Goal: Navigation & Orientation: Find specific page/section

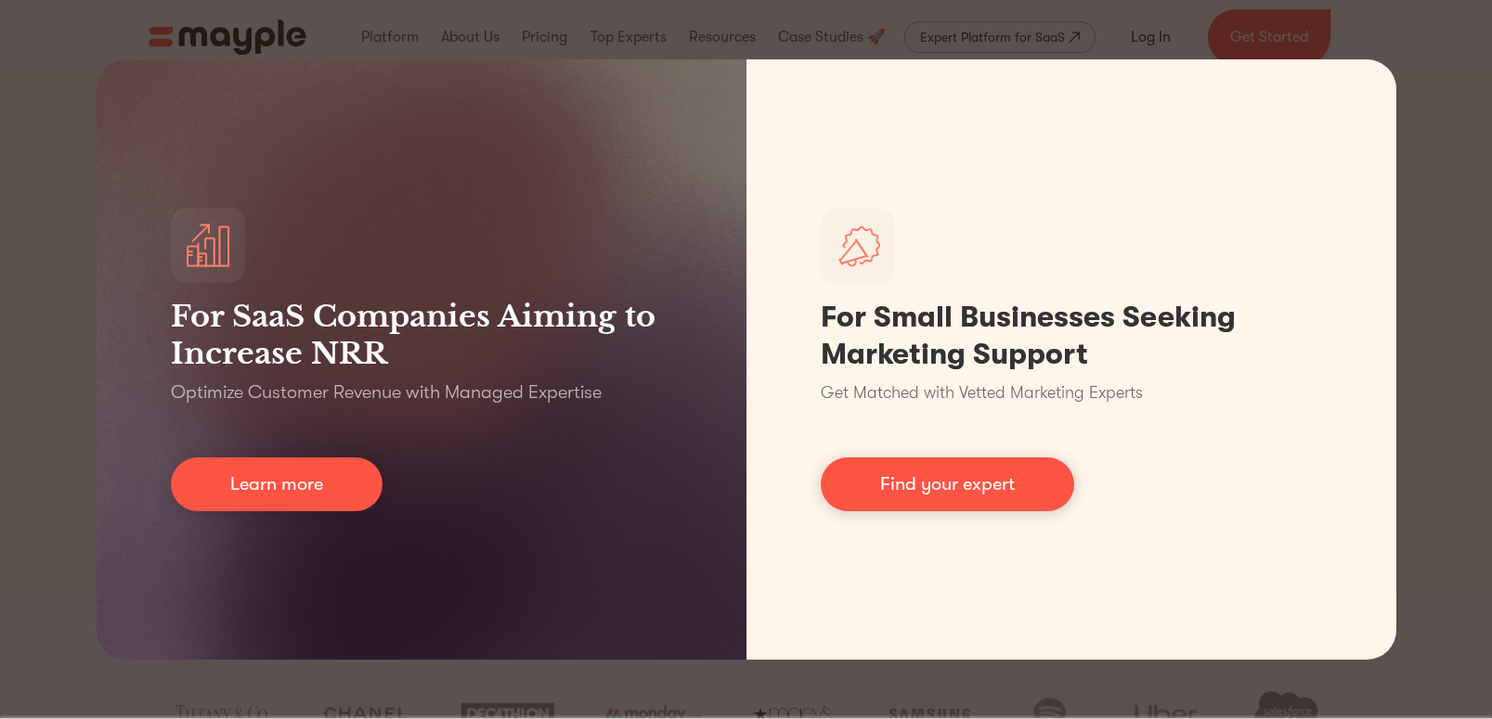
click at [397, 29] on div "For SaaS Companies Aiming to Increase NRR Optimize Customer Revenue with Manage…" at bounding box center [746, 359] width 1492 height 719
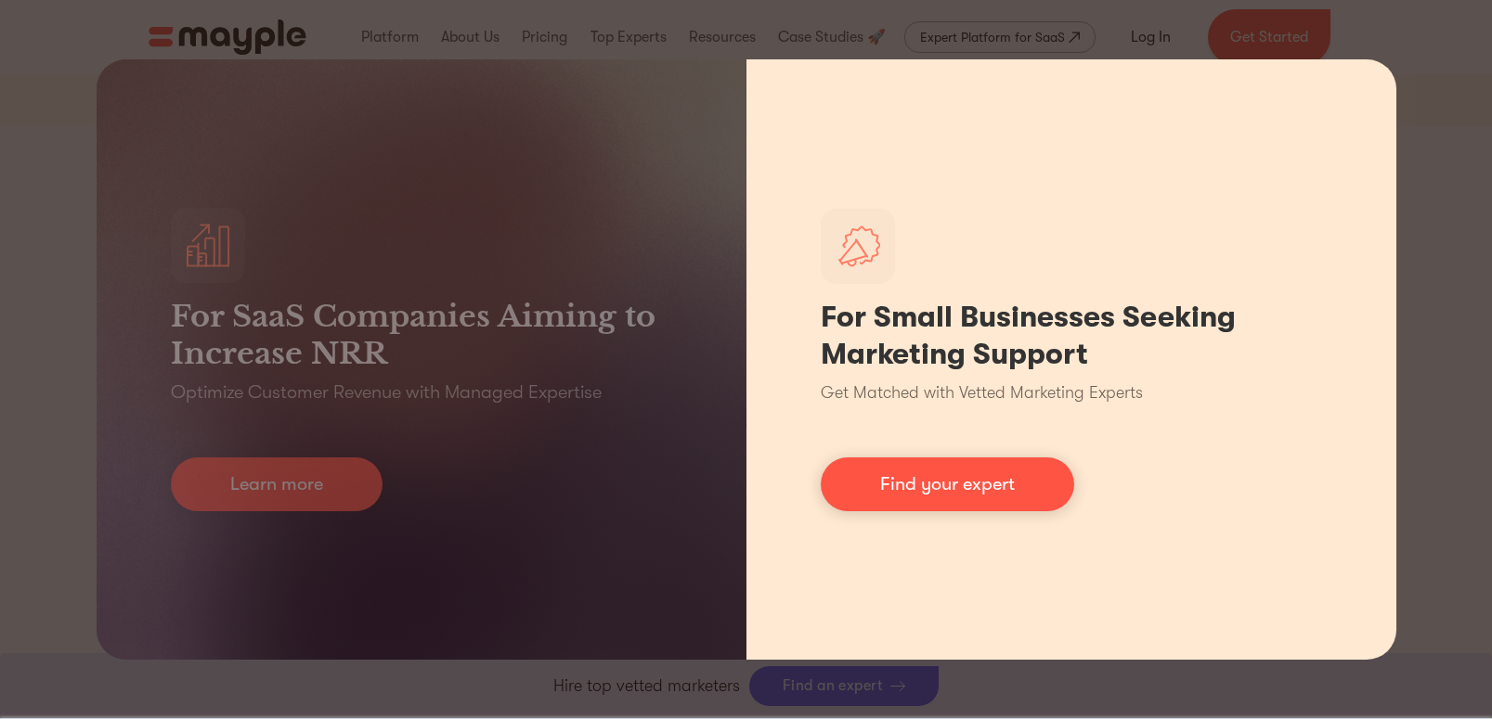
scroll to position [468, 0]
click at [1001, 484] on link "Find your expert" at bounding box center [947, 485] width 253 height 54
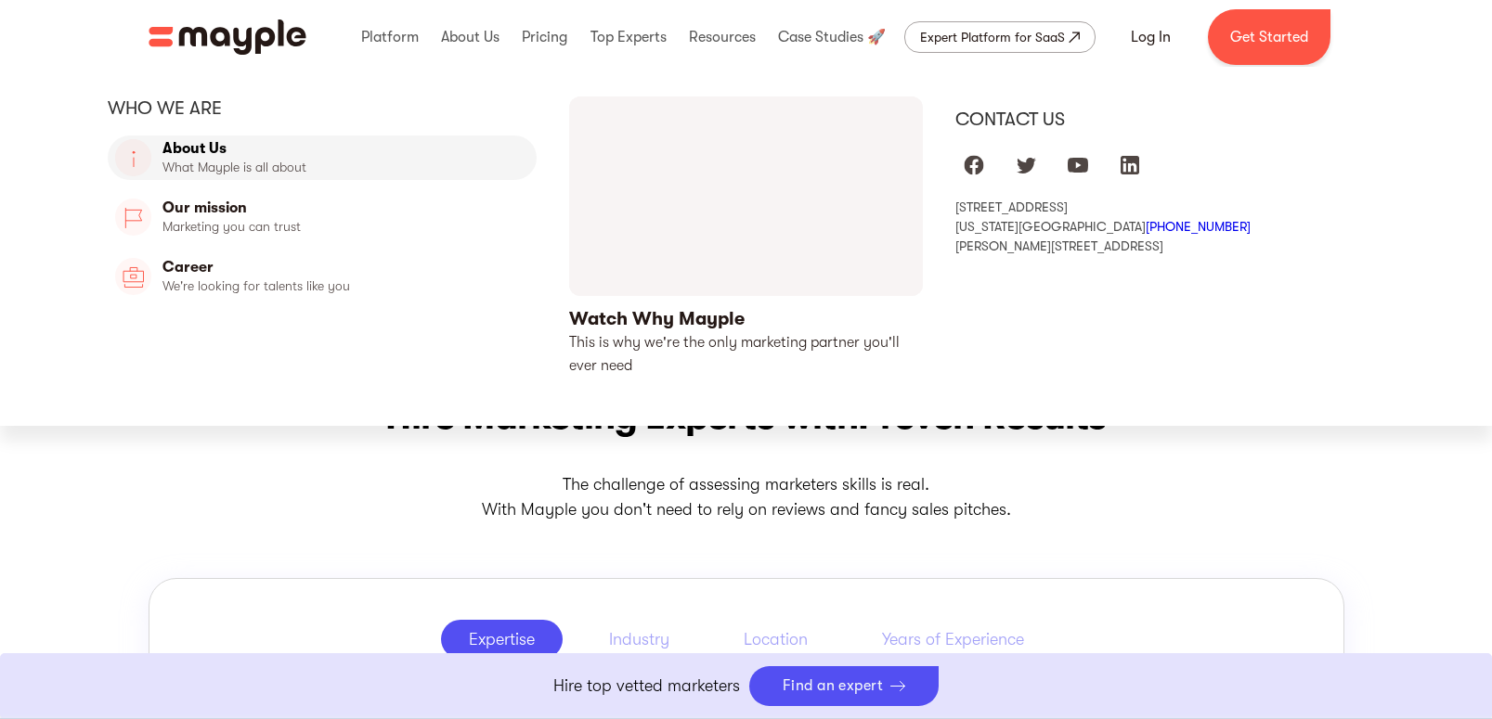
click at [204, 173] on link "About Us" at bounding box center [323, 158] width 430 height 45
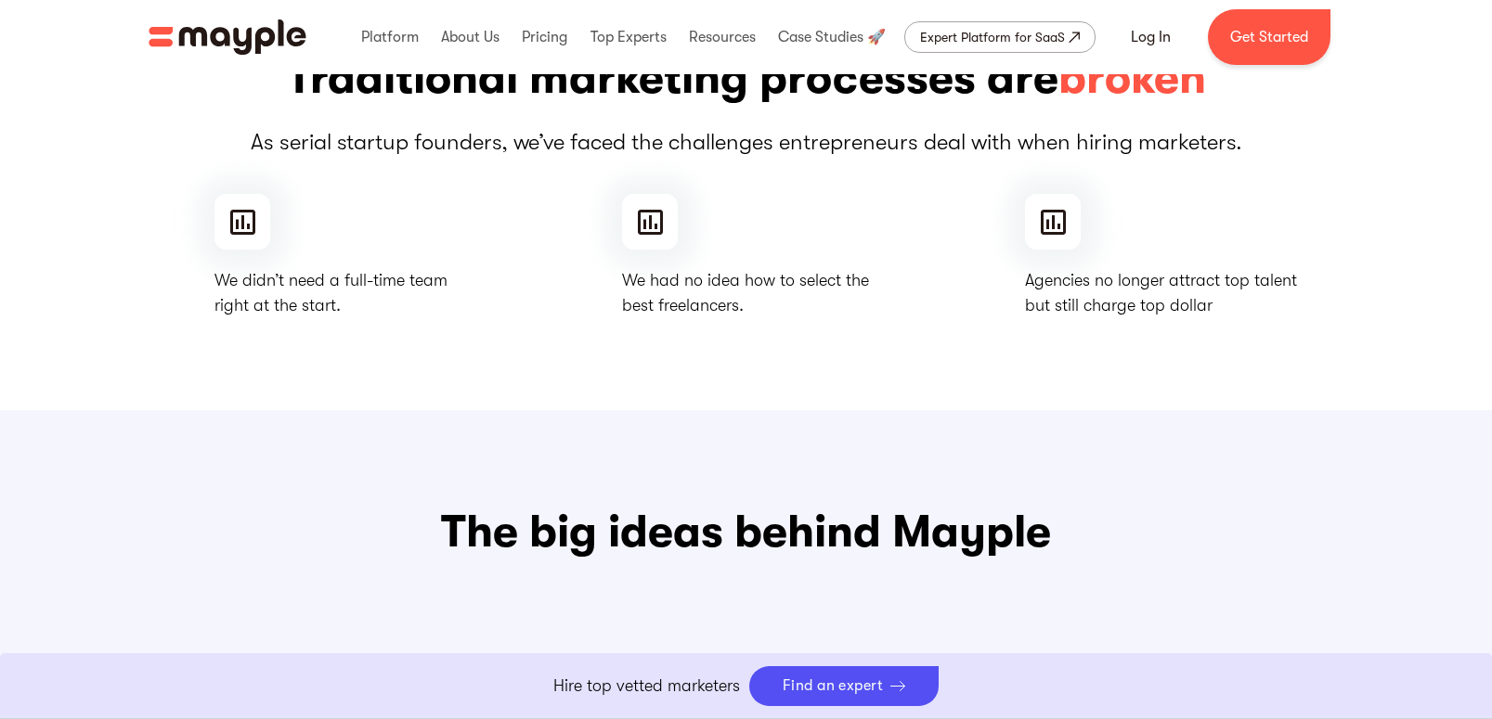
scroll to position [451, 0]
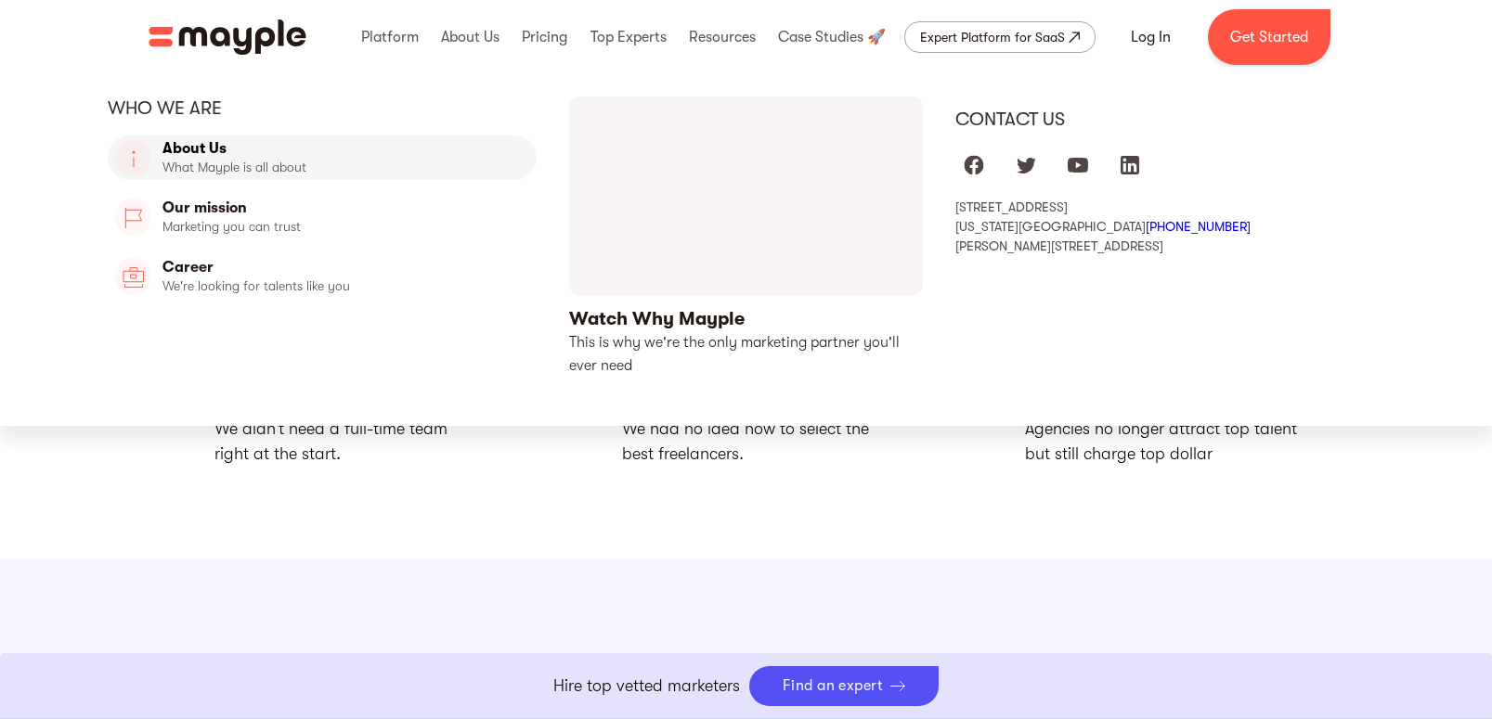
click at [229, 173] on link "About Us" at bounding box center [323, 158] width 430 height 45
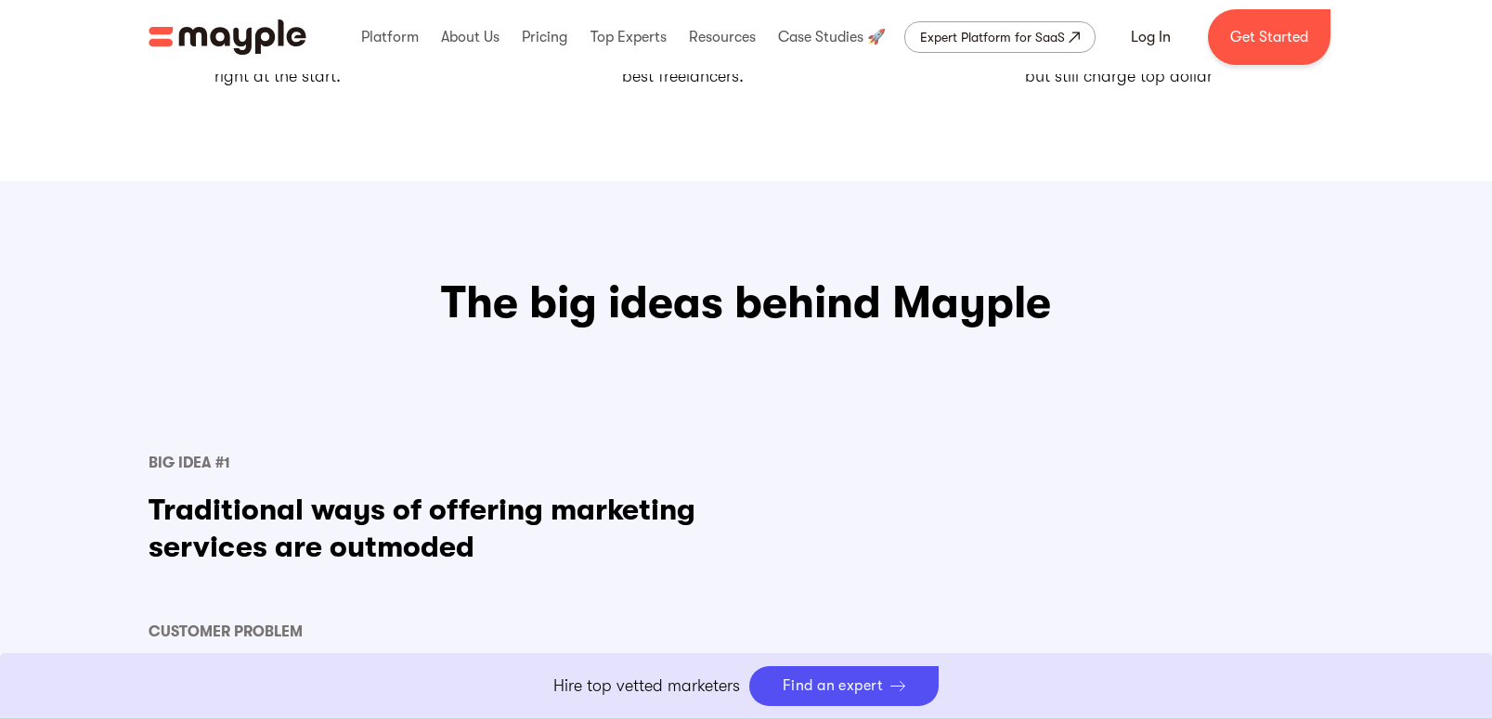
scroll to position [854, 0]
